Goal: Task Accomplishment & Management: Complete application form

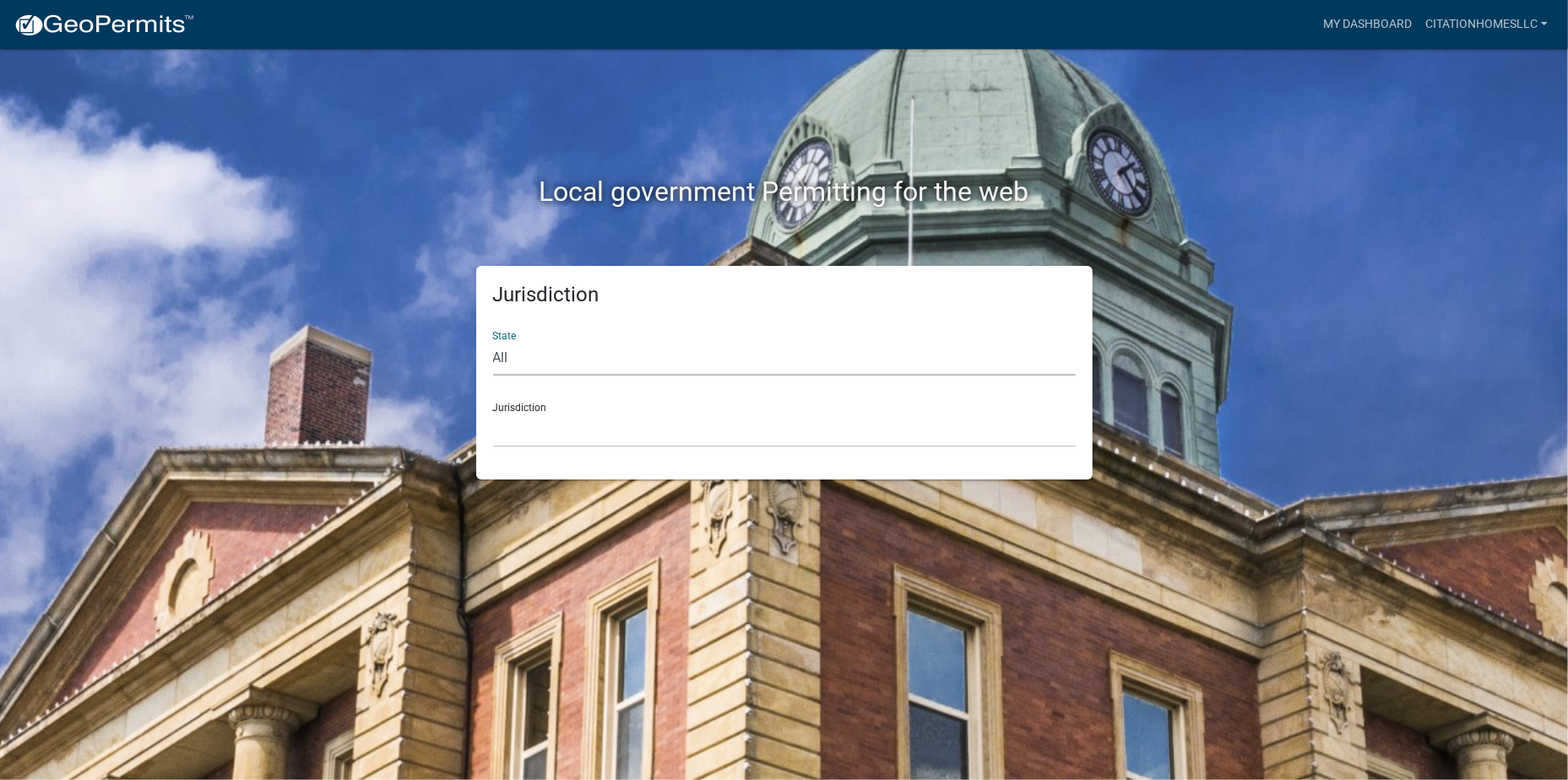
click at [525, 347] on select "All [US_STATE] [US_STATE] [US_STATE] [US_STATE] [US_STATE] [US_STATE] [US_STATE…" at bounding box center [784, 358] width 583 height 34
select select "[US_STATE]"
click at [493, 341] on select "All [US_STATE] [US_STATE] [US_STATE] [US_STATE] [US_STATE] [US_STATE] [US_STATE…" at bounding box center [784, 358] width 583 height 34
click at [533, 439] on select "City of [GEOGRAPHIC_DATA], [US_STATE] City of [GEOGRAPHIC_DATA], [US_STATE] Cit…" at bounding box center [784, 430] width 583 height 34
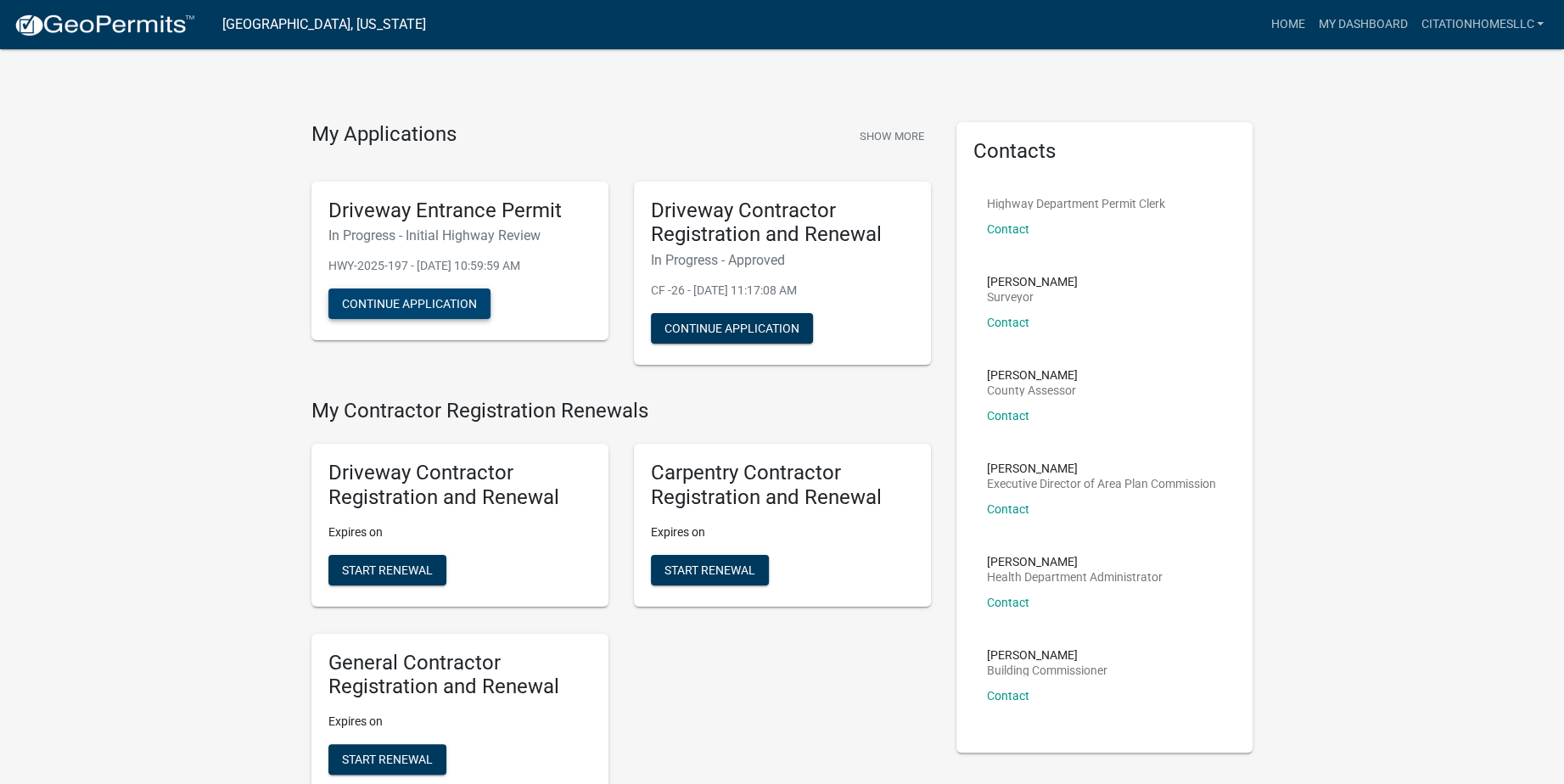
click at [437, 305] on button "Continue Application" at bounding box center [409, 303] width 162 height 30
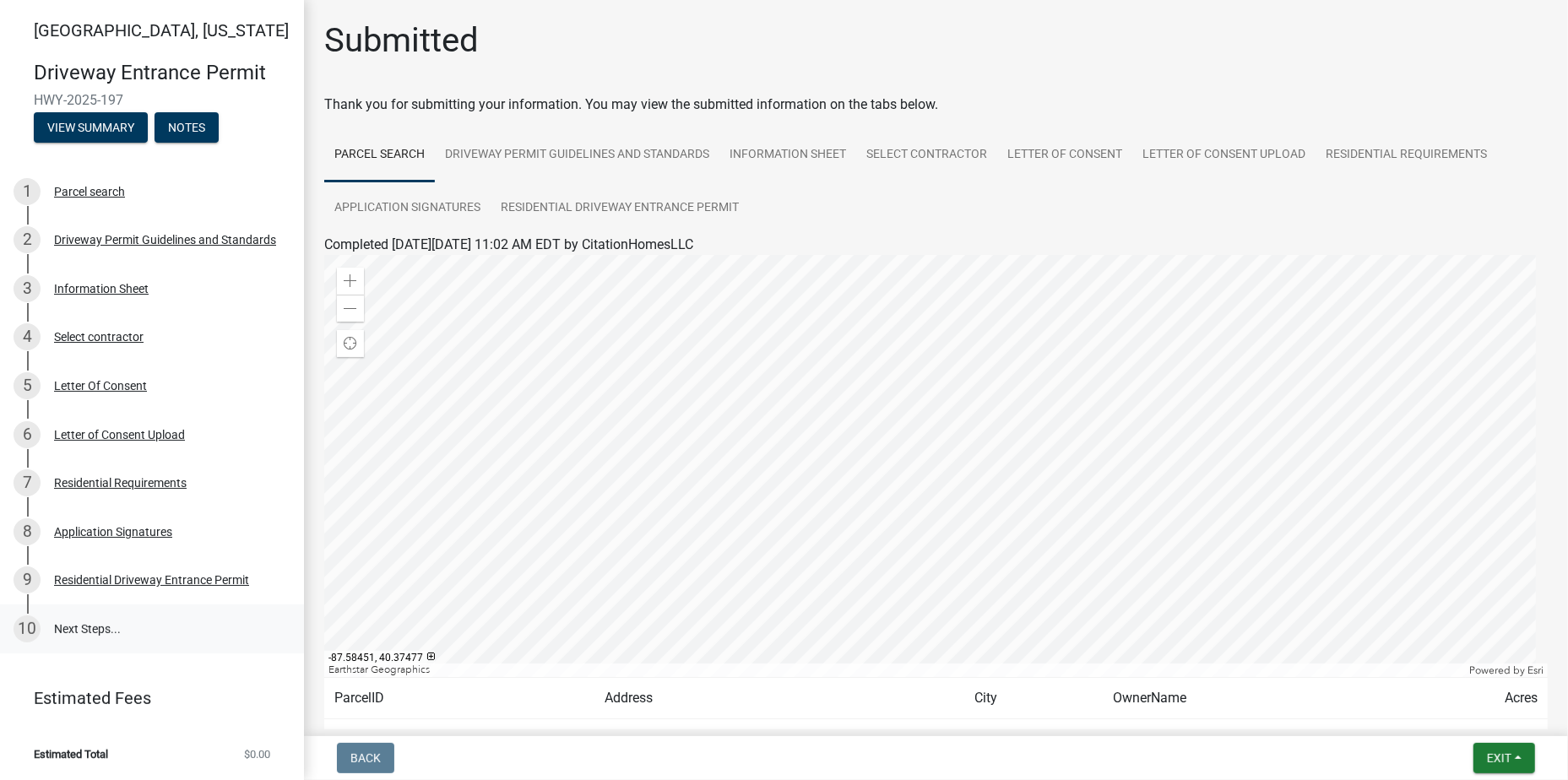
click at [116, 626] on link "10 Next Steps..." at bounding box center [152, 628] width 304 height 49
click at [1524, 760] on button "Exit" at bounding box center [1505, 758] width 62 height 30
click at [1487, 719] on button "Save & Exit" at bounding box center [1468, 714] width 135 height 40
